Goal: Task Accomplishment & Management: Manage account settings

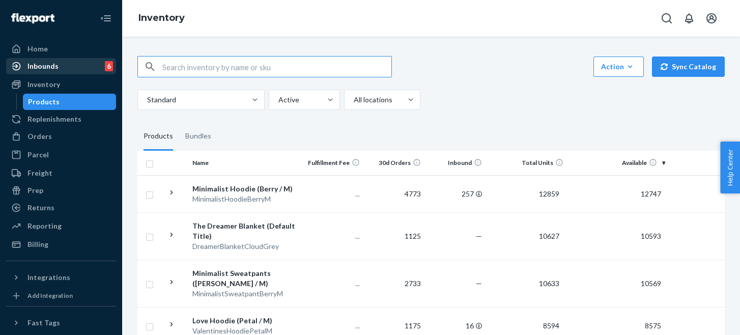
click at [62, 67] on div "Inbounds 6" at bounding box center [61, 66] width 108 height 14
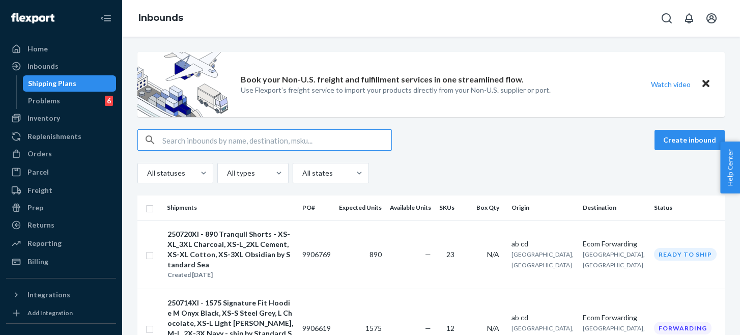
click at [254, 139] on input "text" at bounding box center [276, 140] width 229 height 20
type input "blanket"
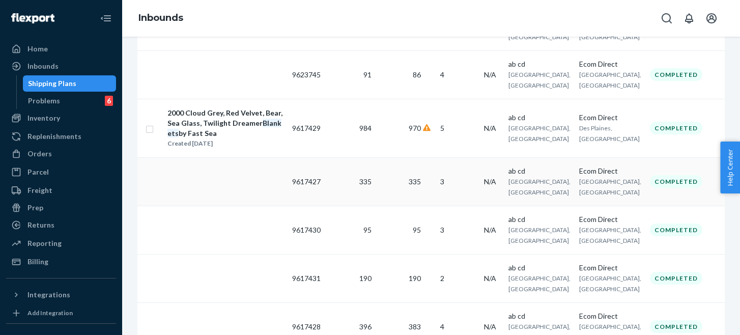
scroll to position [4625, 0]
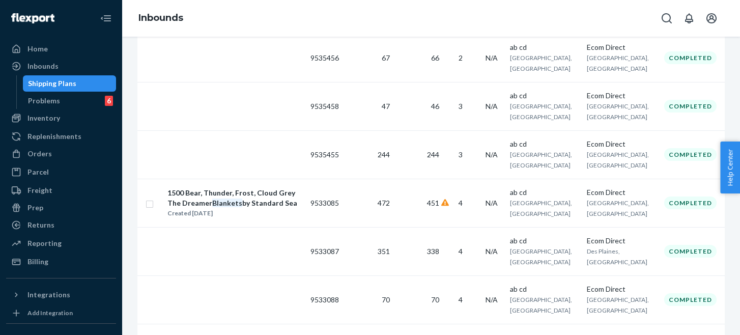
scroll to position [3183, 0]
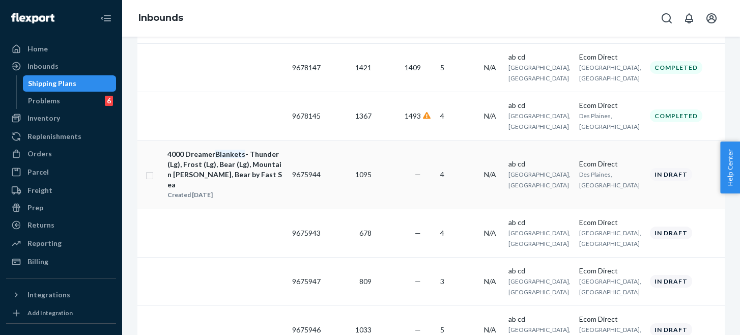
scroll to position [1916, 0]
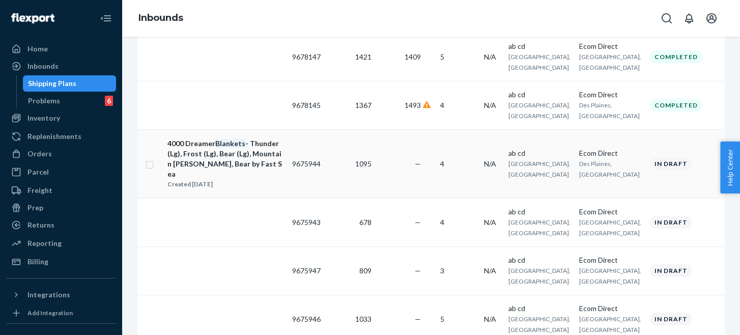
click at [280, 179] on div "4000 Dreamer Blankets - Thunder (Lg), Frost (Lg), Bear (Lg), Mountain [PERSON_N…" at bounding box center [225, 158] width 116 height 41
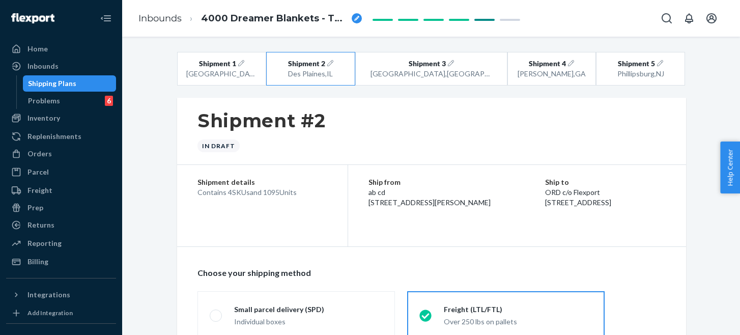
radio input "true"
radio input "false"
radio input "true"
radio input "false"
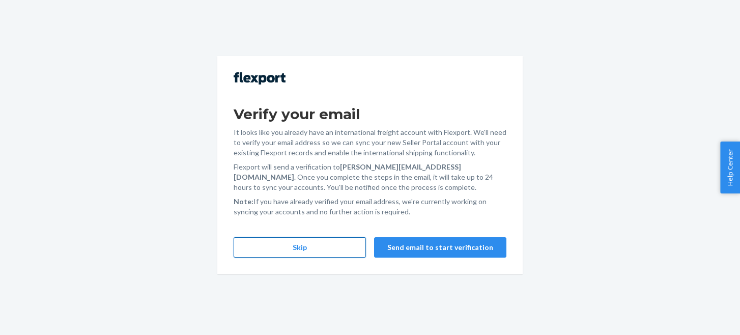
click at [279, 250] on button "Skip" at bounding box center [300, 247] width 132 height 20
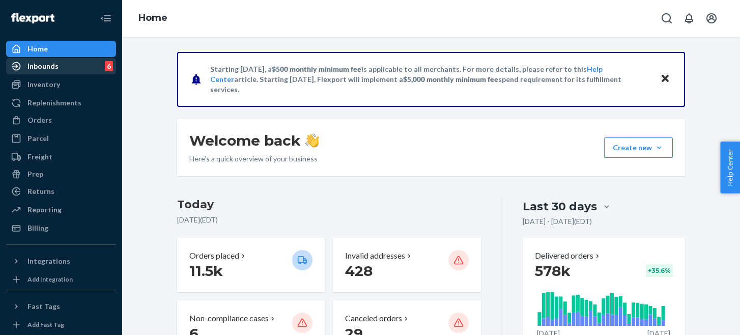
click at [50, 74] on link "Inbounds 6" at bounding box center [61, 66] width 110 height 16
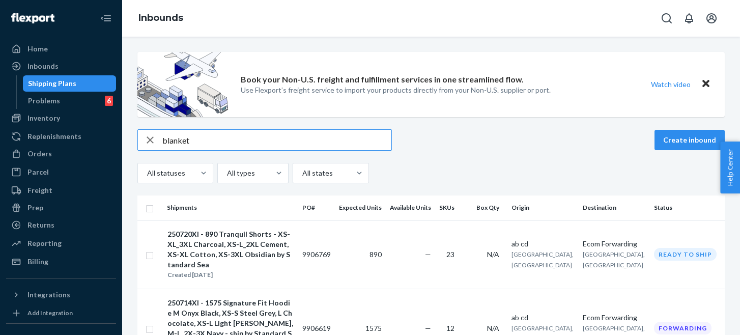
type input "blanket"
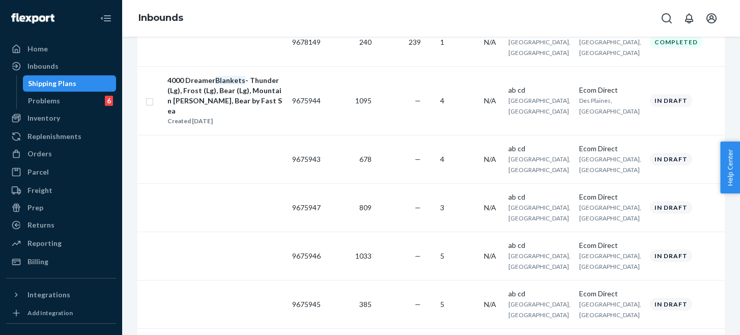
scroll to position [1961, 0]
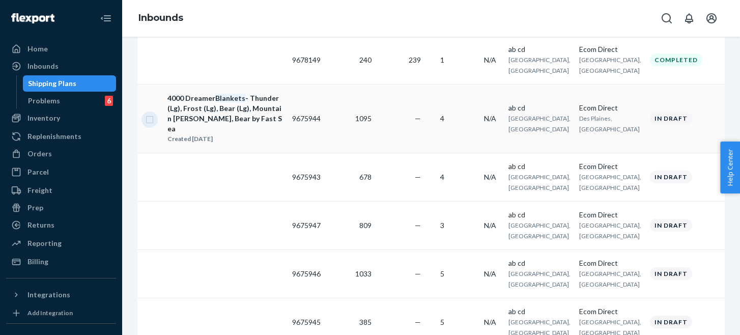
click at [150, 124] on input "checkbox" at bounding box center [150, 118] width 8 height 11
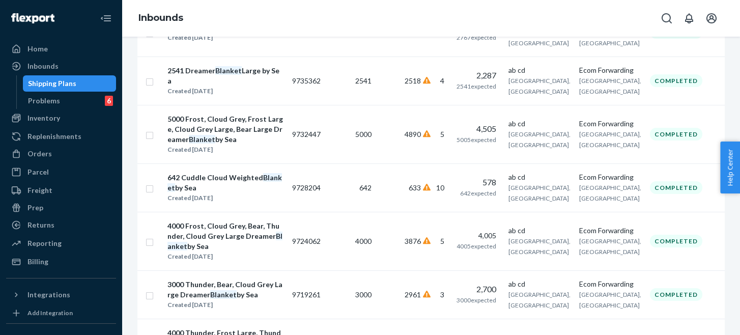
scroll to position [0, 0]
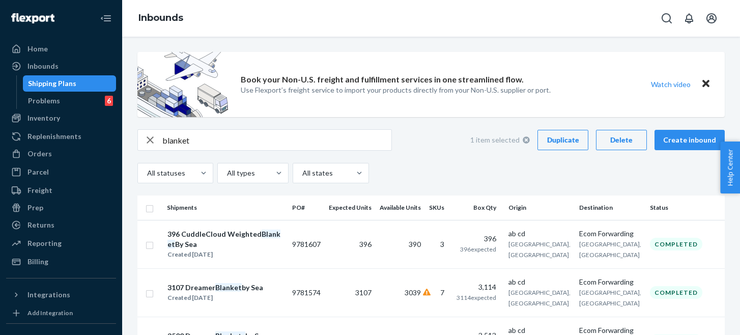
click at [610, 134] on button "Delete" at bounding box center [621, 140] width 51 height 20
checkbox input "false"
click at [148, 144] on icon "button" at bounding box center [150, 140] width 12 height 20
